Goal: Navigation & Orientation: Find specific page/section

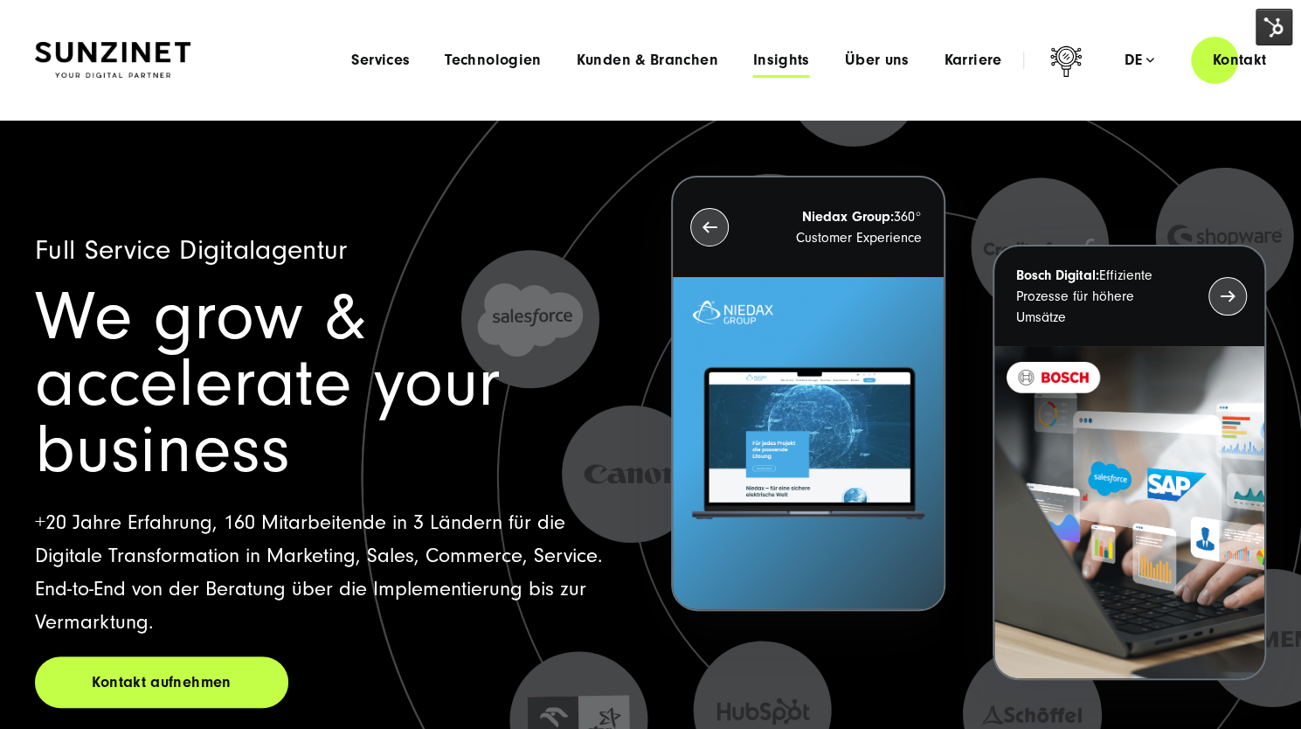
click at [794, 66] on span "Insights" at bounding box center [781, 60] width 57 height 17
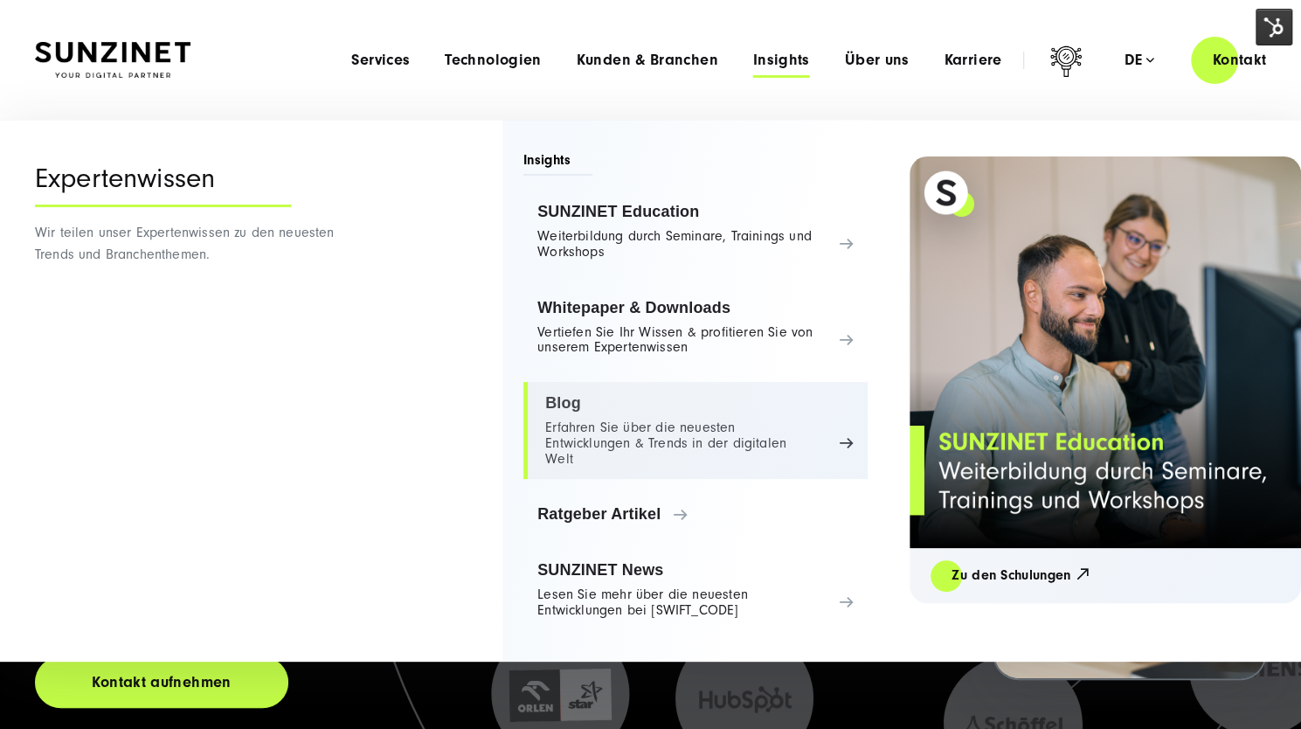
click at [570, 410] on link "Blog Erfahren Sie über die neuesten Entwicklungen & Trends in der digitalen Welt" at bounding box center [695, 430] width 344 height 97
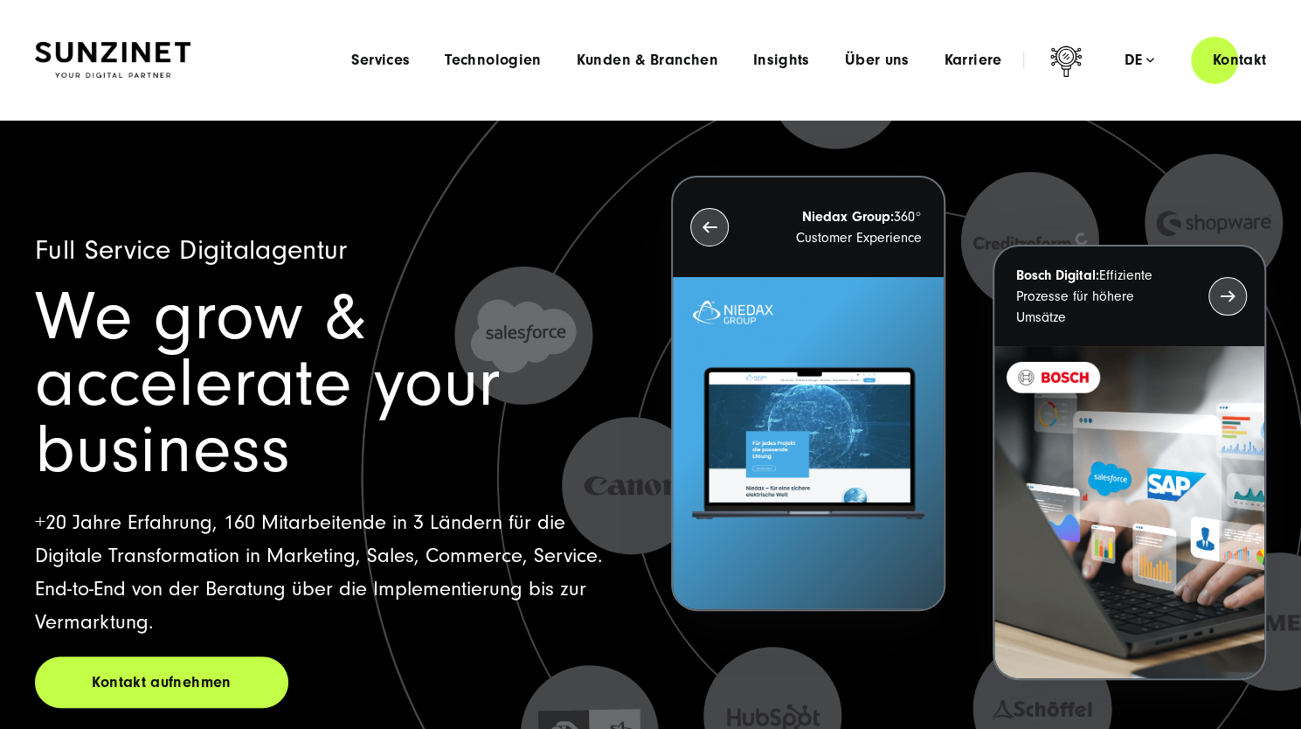
click at [780, 50] on div "Menu Services Menu Full Service Digitalagentur Wir lösen komplexe Herausforderu…" at bounding box center [810, 60] width 953 height 50
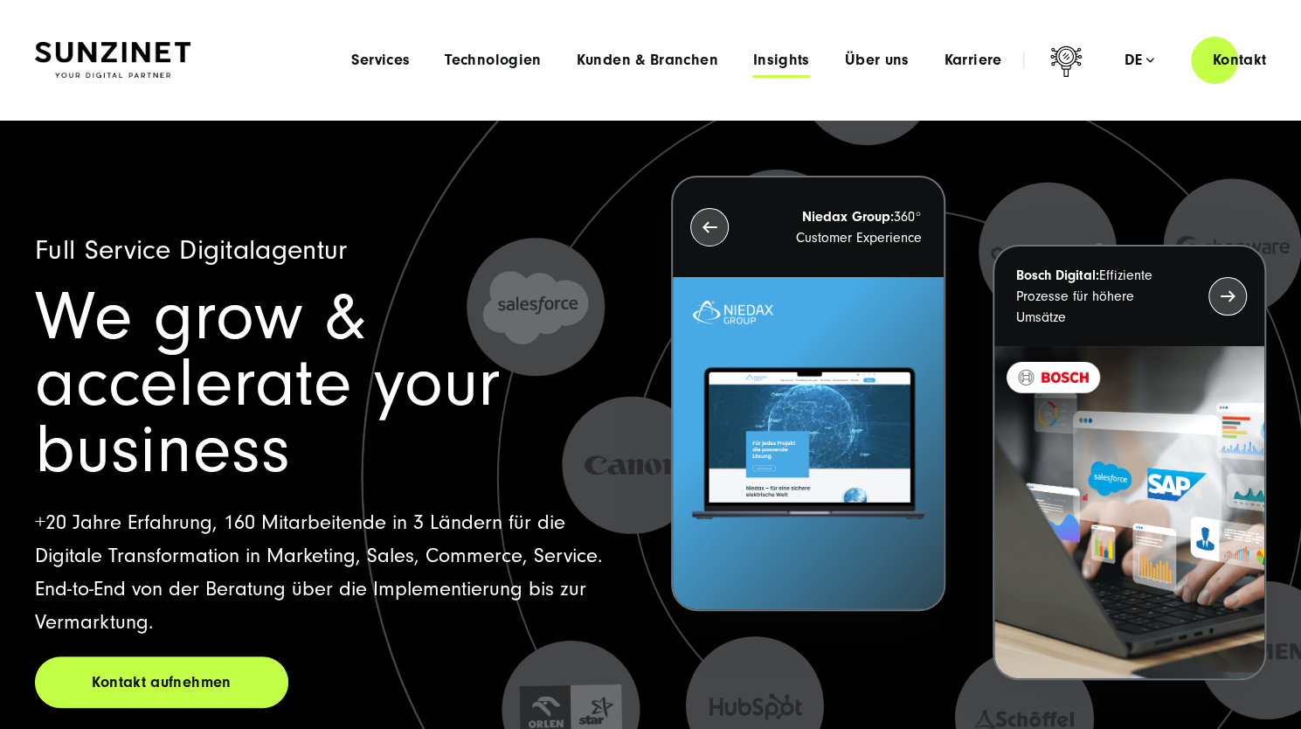
click at [785, 53] on span "Insights" at bounding box center [781, 60] width 57 height 17
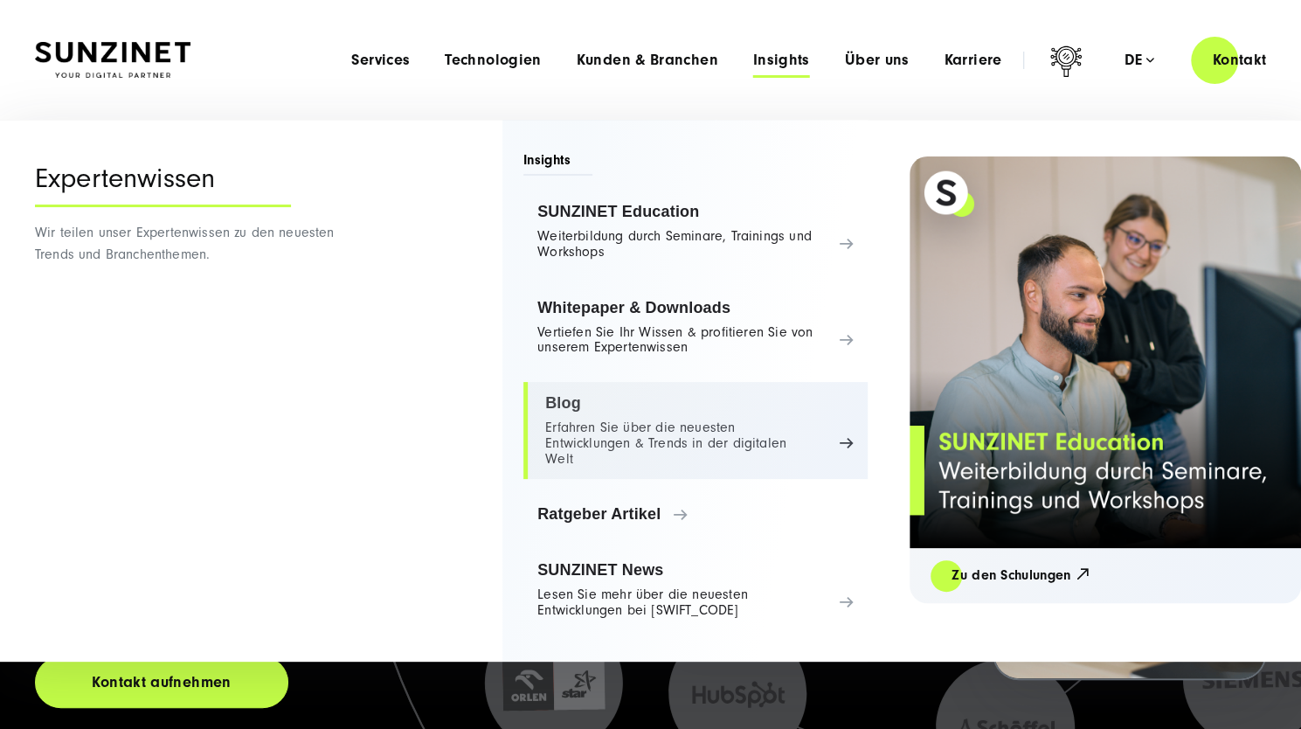
click at [655, 423] on link "Blog Erfahren Sie über die neuesten Entwicklungen & Trends in der digitalen Welt" at bounding box center [695, 430] width 344 height 97
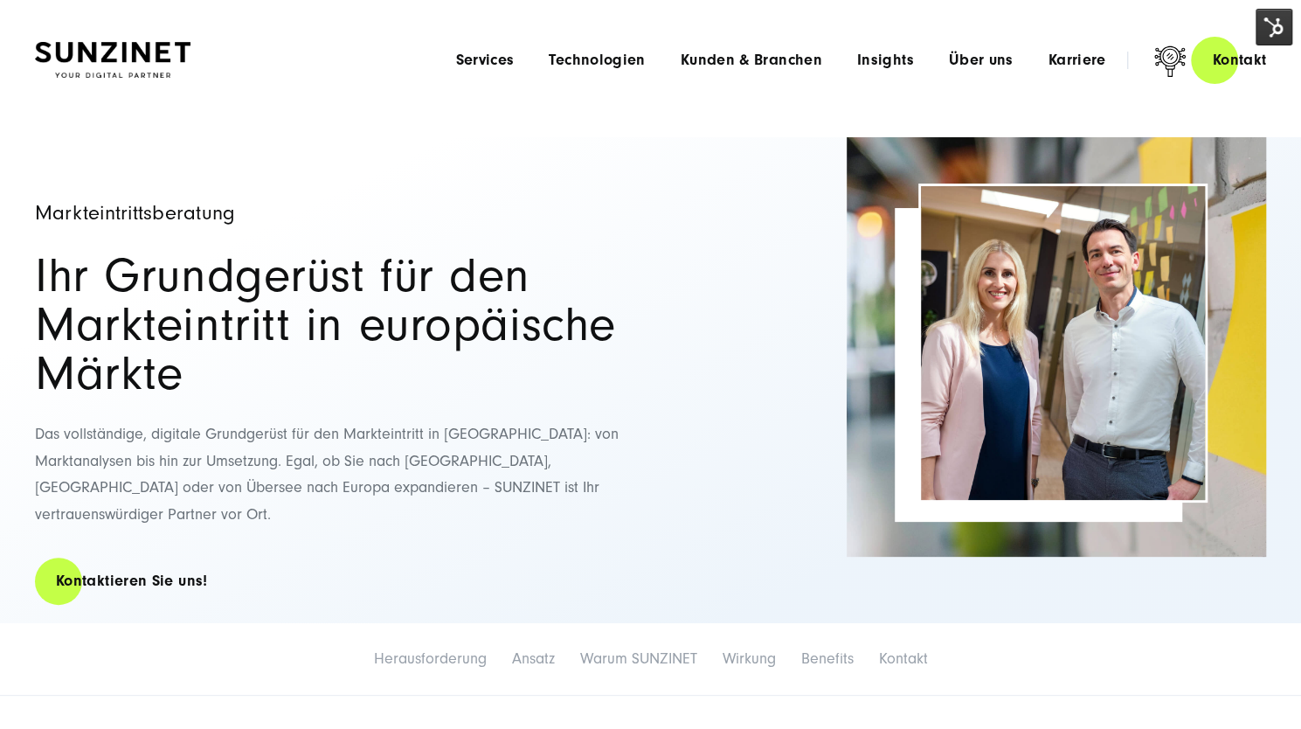
click at [1264, 27] on img at bounding box center [1274, 27] width 37 height 37
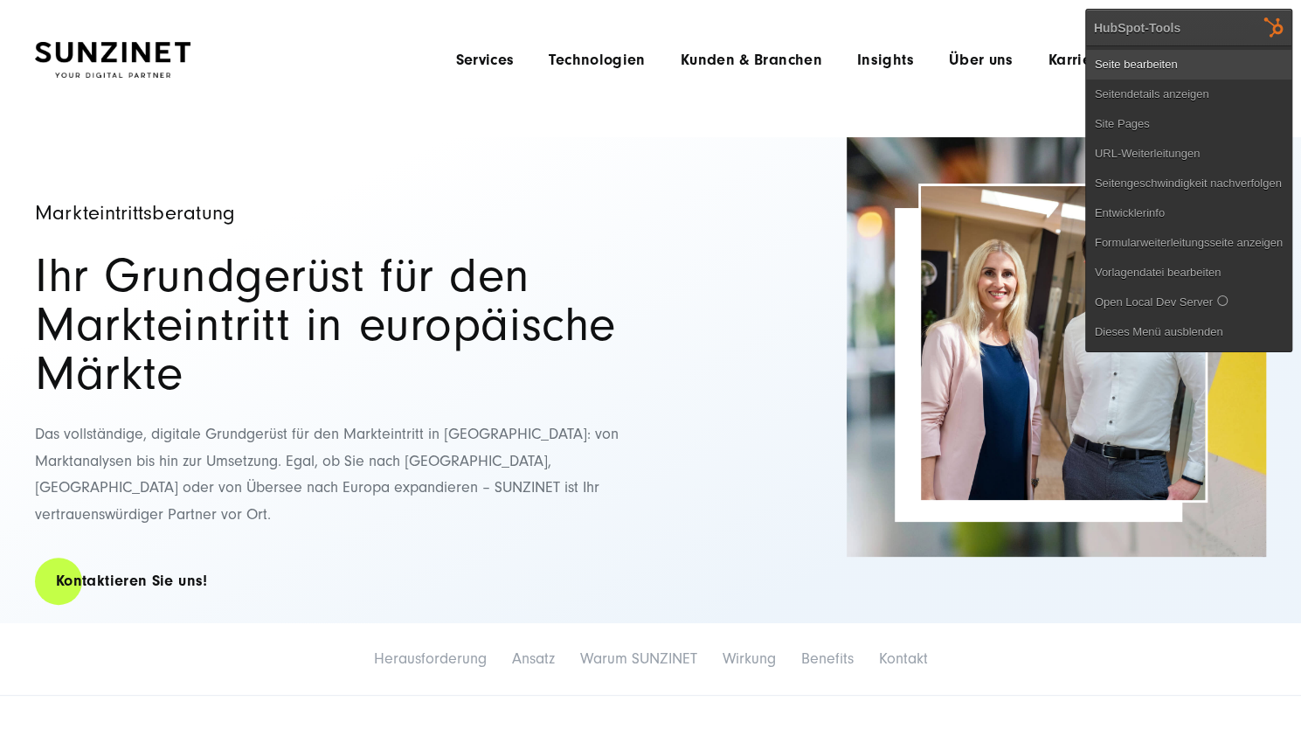
click at [1186, 66] on link "Seite bearbeiten" at bounding box center [1188, 65] width 205 height 30
